Goal: Navigation & Orientation: Find specific page/section

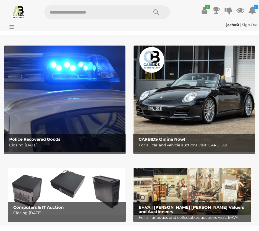
click at [113, 13] on input "text" at bounding box center [93, 12] width 99 height 14
type input "******"
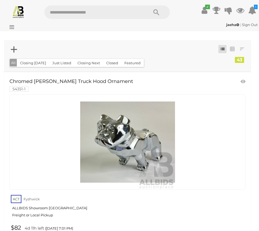
click at [7, 28] on icon at bounding box center [10, 26] width 7 height 5
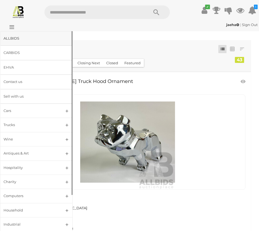
click at [32, 38] on div "ALLBIDS" at bounding box center [30, 38] width 53 height 6
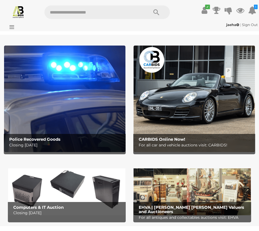
click at [14, 25] on icon at bounding box center [10, 26] width 7 height 5
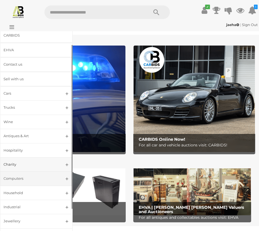
click at [37, 178] on div "Computers" at bounding box center [30, 178] width 53 height 6
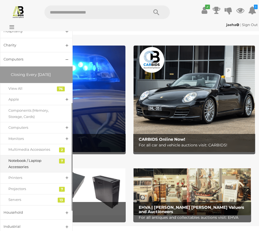
click at [49, 165] on div "Notebook / Laptop Accessories" at bounding box center [32, 163] width 48 height 13
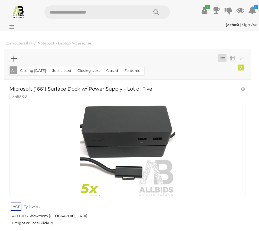
click at [12, 25] on icon at bounding box center [10, 26] width 7 height 5
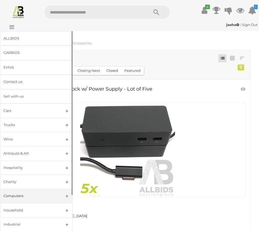
click at [57, 197] on link "Computers" at bounding box center [36, 196] width 73 height 14
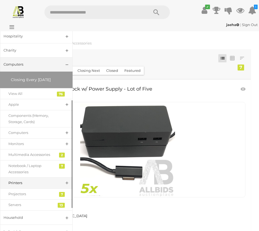
click at [48, 184] on div "Printers" at bounding box center [32, 183] width 48 height 6
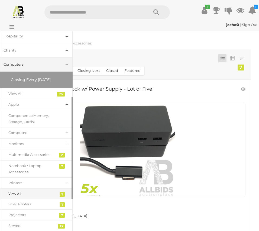
click at [44, 192] on div "View All" at bounding box center [32, 194] width 48 height 6
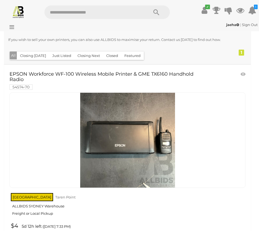
scroll to position [108, 0]
